Goal: Communication & Community: Connect with others

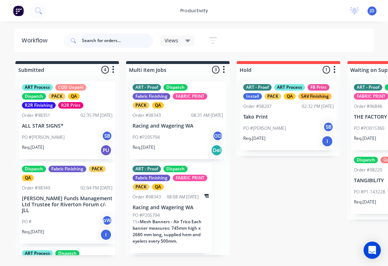
click at [108, 42] on input "text" at bounding box center [117, 40] width 71 height 14
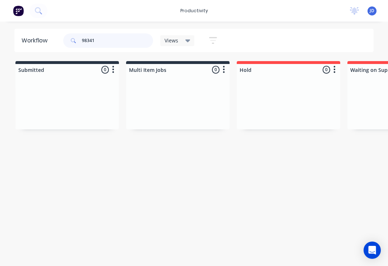
type input "98341"
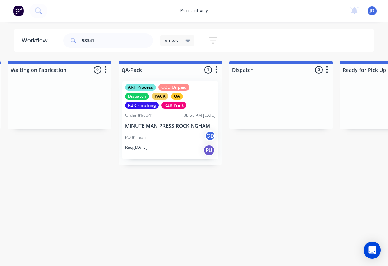
scroll to position [0, 1814]
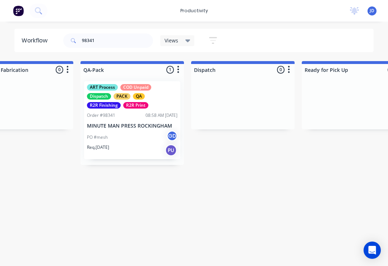
click at [133, 135] on div "PO #mesh GD" at bounding box center [132, 137] width 90 height 14
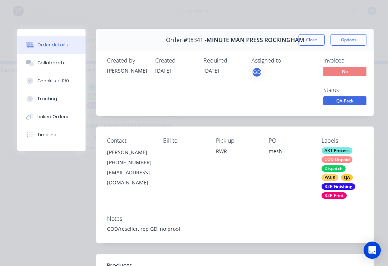
click at [57, 64] on div "Collaborate" at bounding box center [51, 63] width 28 height 6
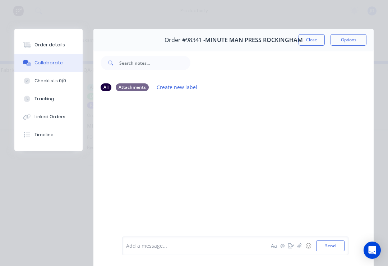
click at [299, 249] on button "button" at bounding box center [299, 245] width 9 height 9
click at [341, 247] on button "Send" at bounding box center [330, 245] width 28 height 11
click at [305, 245] on button "☺" at bounding box center [308, 245] width 9 height 9
click at [305, 244] on button "☺" at bounding box center [308, 245] width 9 height 9
click at [304, 245] on button "☺" at bounding box center [308, 245] width 9 height 9
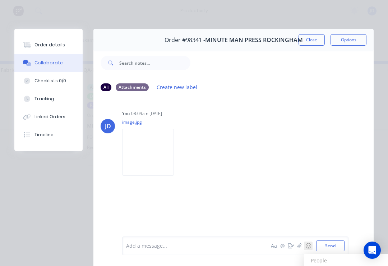
click at [304, 244] on button "☺" at bounding box center [308, 245] width 9 height 9
click at [297, 248] on button "button" at bounding box center [299, 245] width 9 height 9
click at [343, 248] on button "Send" at bounding box center [330, 245] width 28 height 11
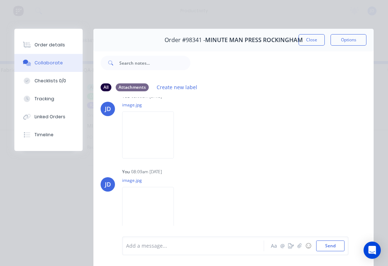
scroll to position [17, 0]
click at [313, 38] on button "Close" at bounding box center [311, 39] width 26 height 11
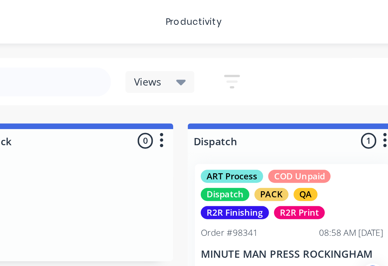
click at [152, 42] on div "98341 Views Save new view None (Default) edit ART DEPT edit Banner Finishing ed…" at bounding box center [218, 41] width 312 height 22
click at [80, 98] on div at bounding box center [131, 102] width 103 height 54
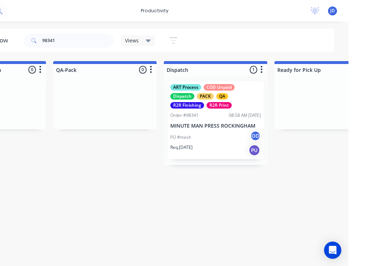
scroll to position [0, 1841]
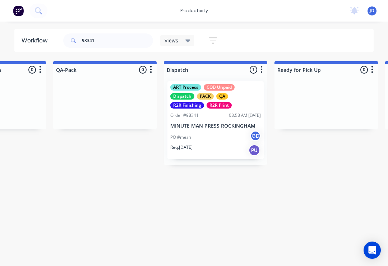
click at [220, 128] on p "MINUTE MAN PRESS ROCKINGHAM" at bounding box center [215, 126] width 90 height 6
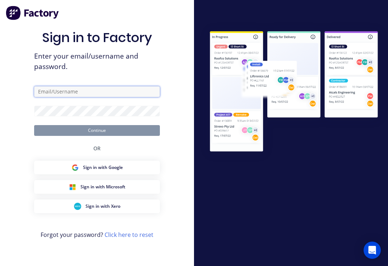
click at [92, 97] on input "text" at bounding box center [97, 91] width 126 height 11
type input "Qa@allflags.com.au"
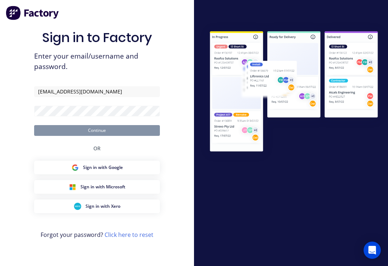
click at [97, 135] on button "Continue" at bounding box center [97, 130] width 126 height 11
